Goal: Information Seeking & Learning: Learn about a topic

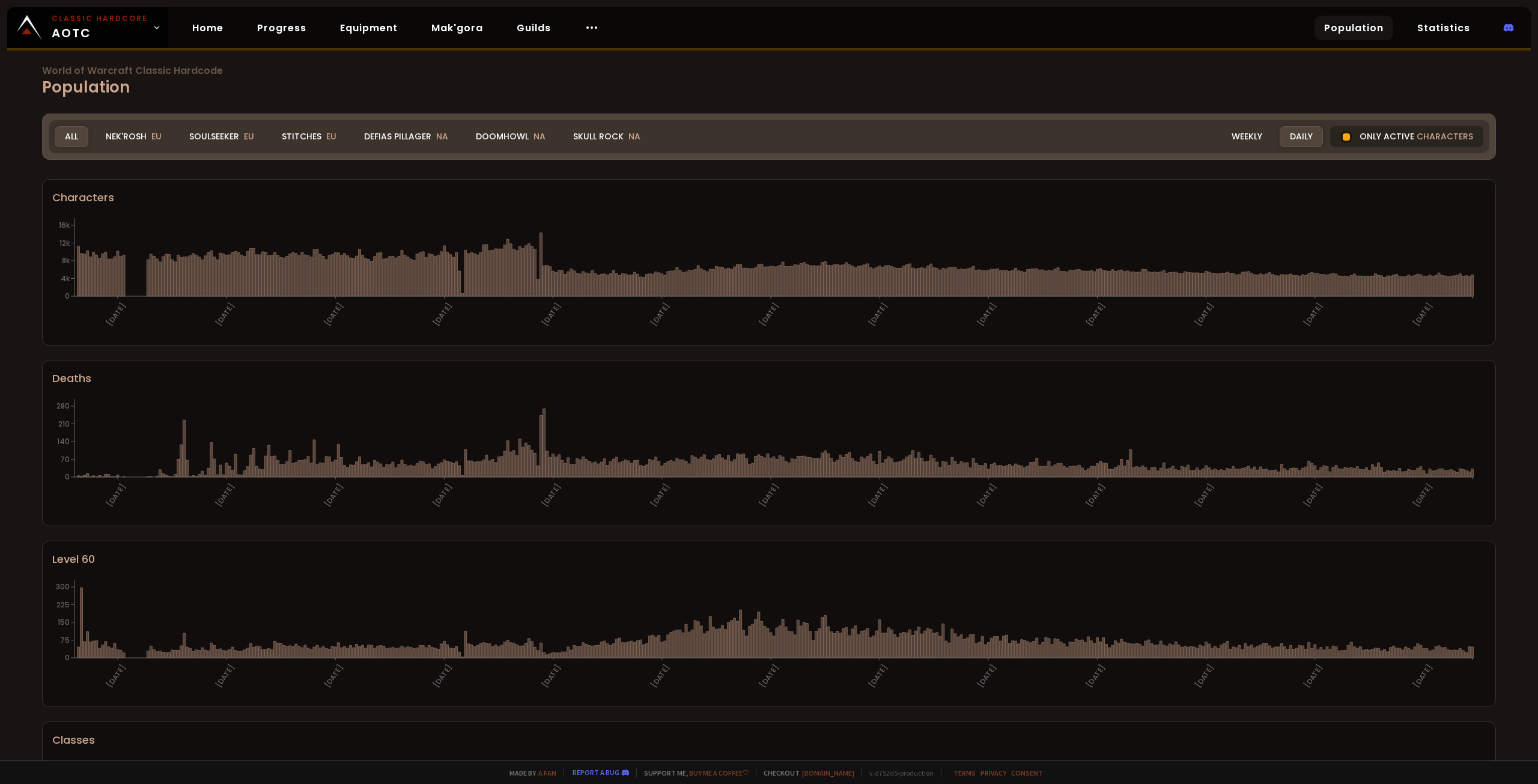
click at [1344, 139] on div at bounding box center [1346, 137] width 12 height 12
click at [1359, 135] on div "Only active characters" at bounding box center [1407, 137] width 153 height 21
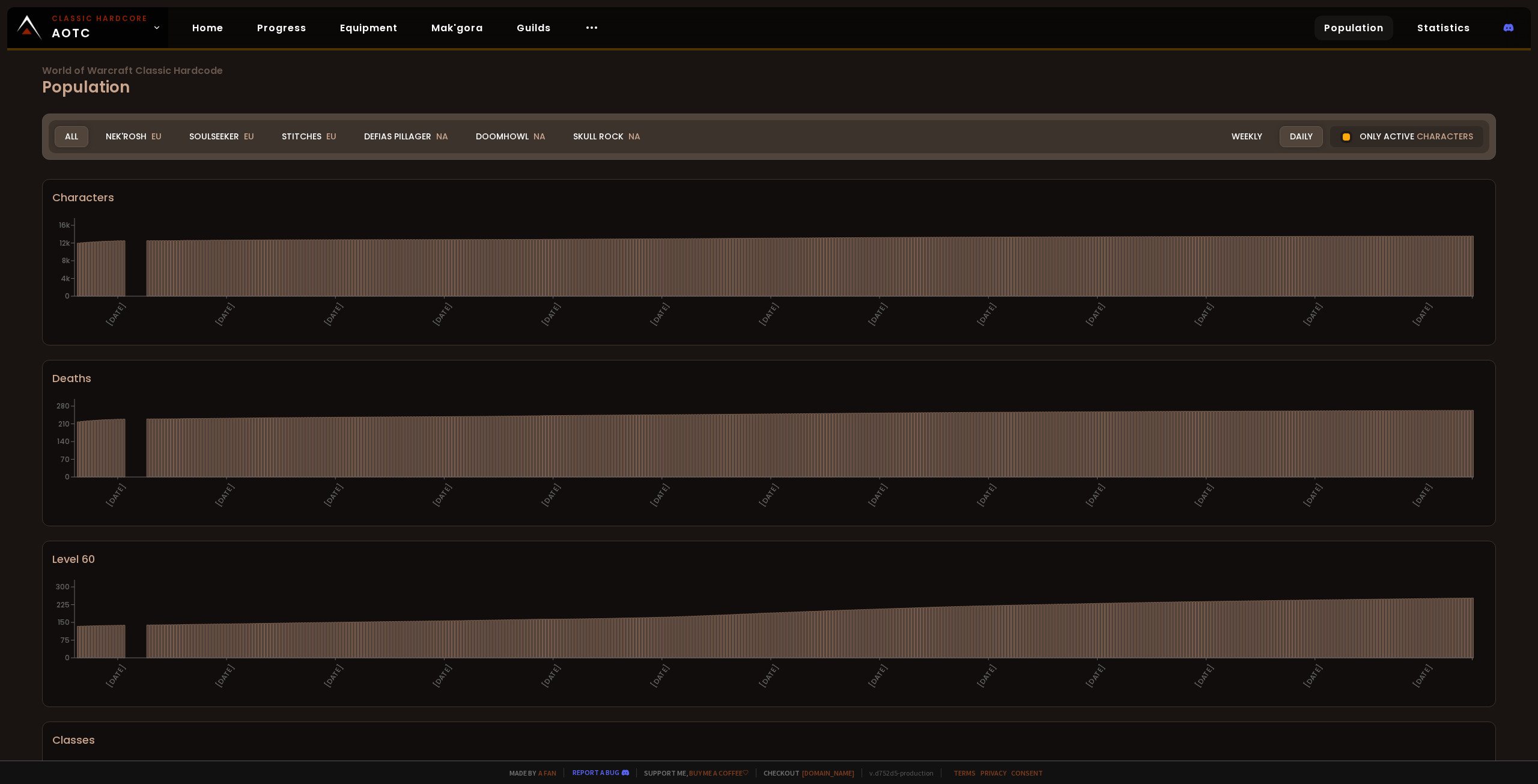
click at [972, 138] on div "Realm All All Nek'Rosh EU Soulseeker EU Stitches EU Defias Pillager NA Doomhowl…" at bounding box center [769, 137] width 1441 height 33
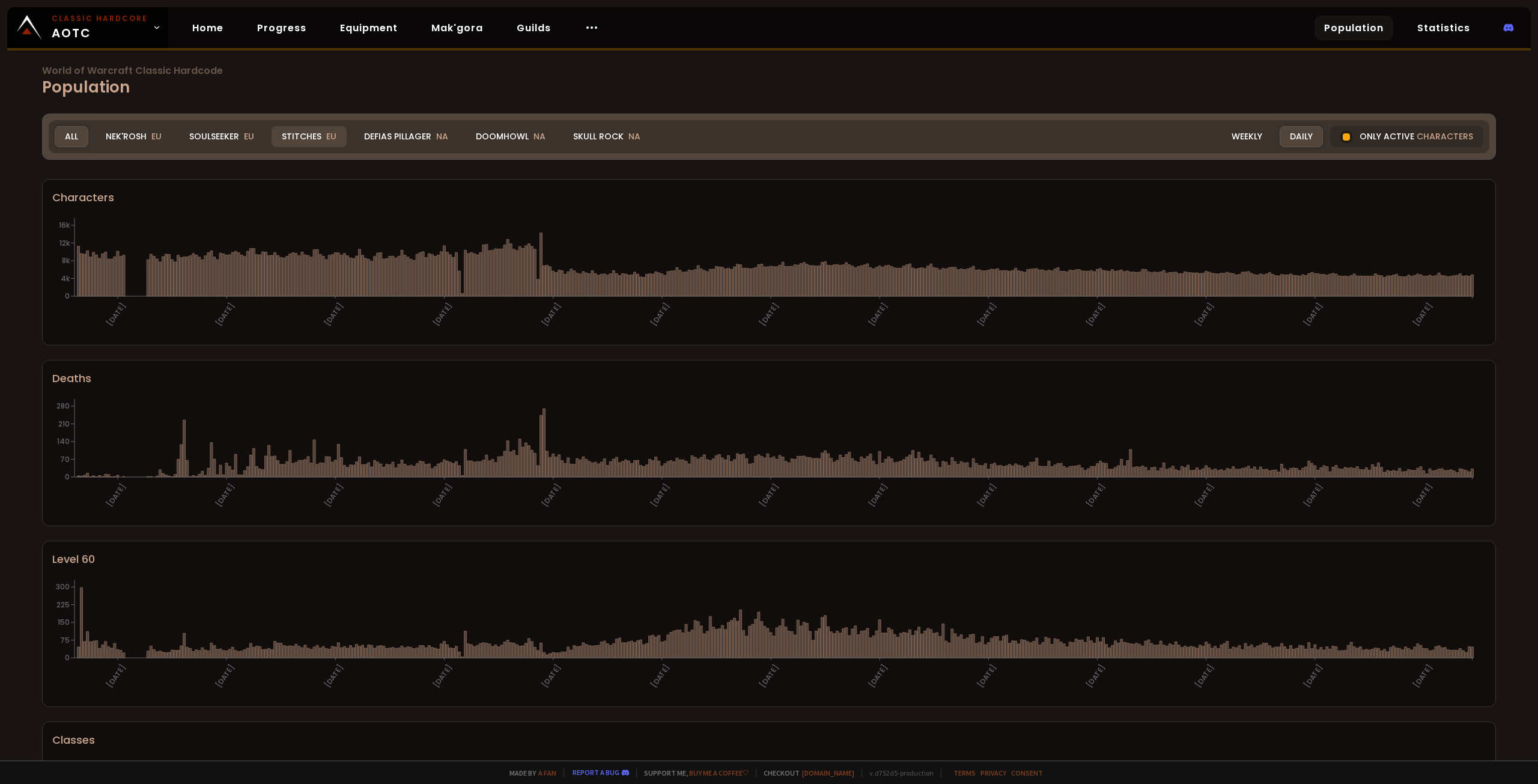
click at [322, 142] on div "Stitches EU" at bounding box center [309, 137] width 75 height 21
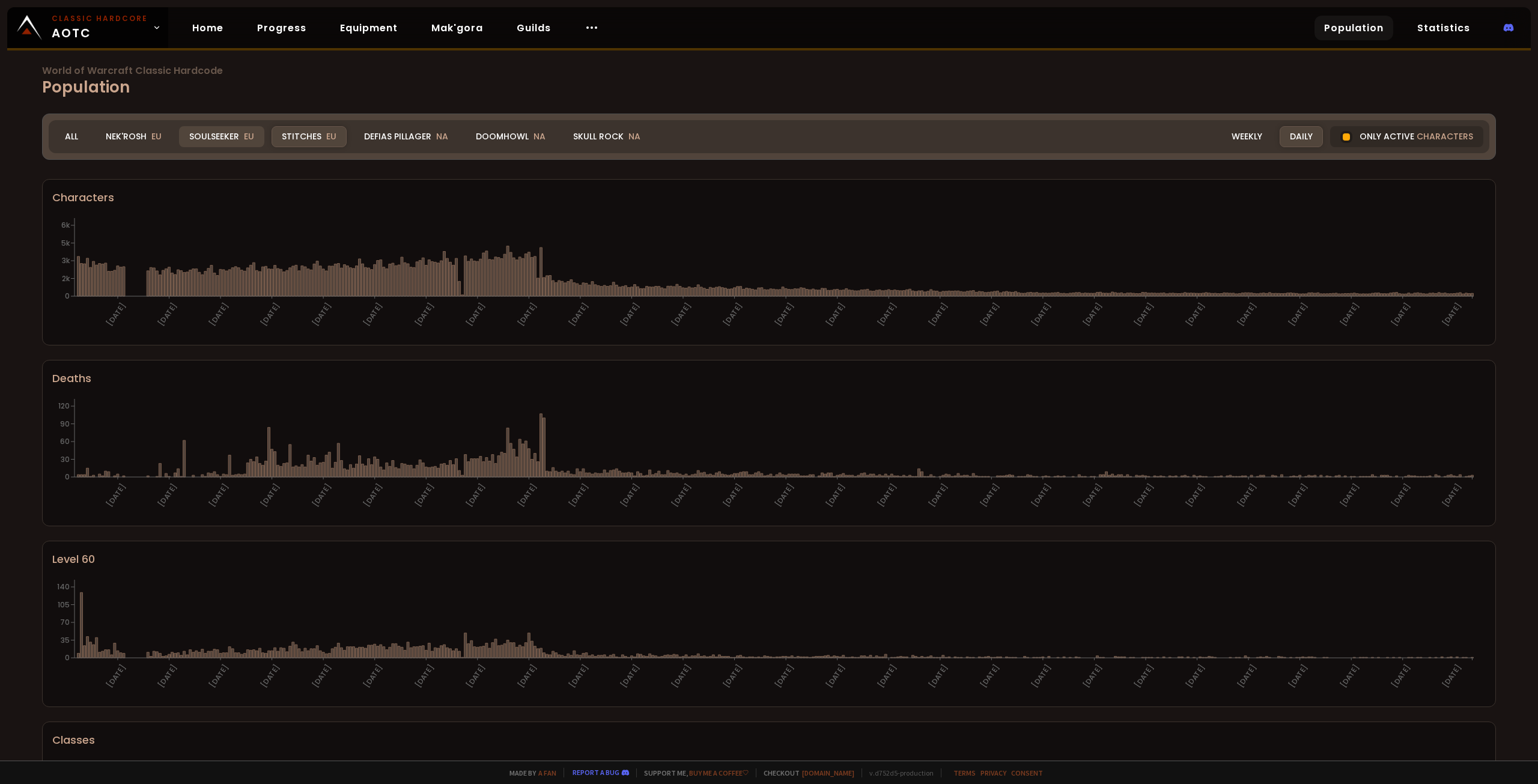
click at [225, 130] on div "Soulseeker EU" at bounding box center [222, 137] width 85 height 21
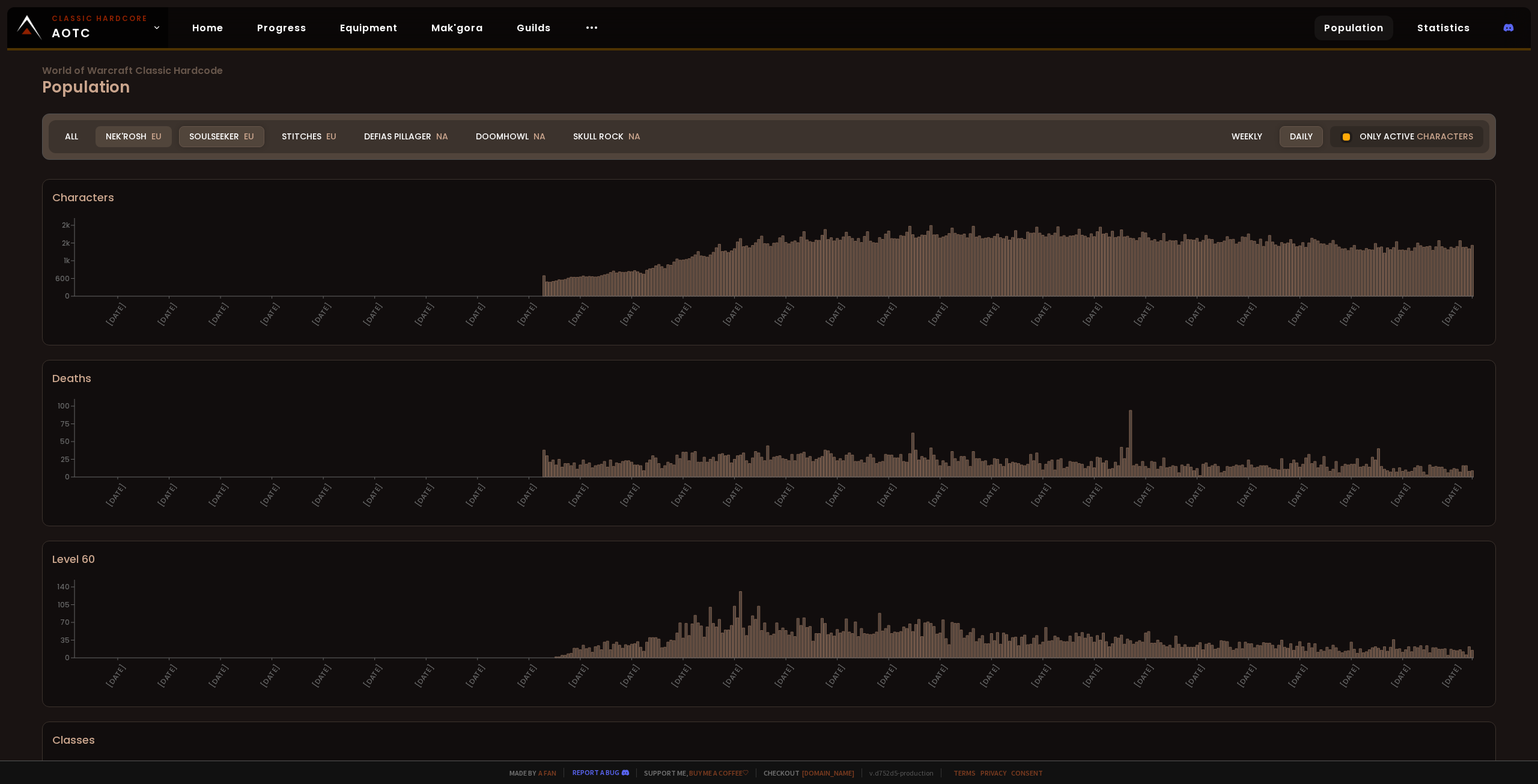
click at [130, 129] on div "Nek'Rosh EU" at bounding box center [134, 137] width 77 height 21
click at [131, 138] on div "Nek'Rosh EU" at bounding box center [134, 137] width 77 height 21
